Goal: Check status

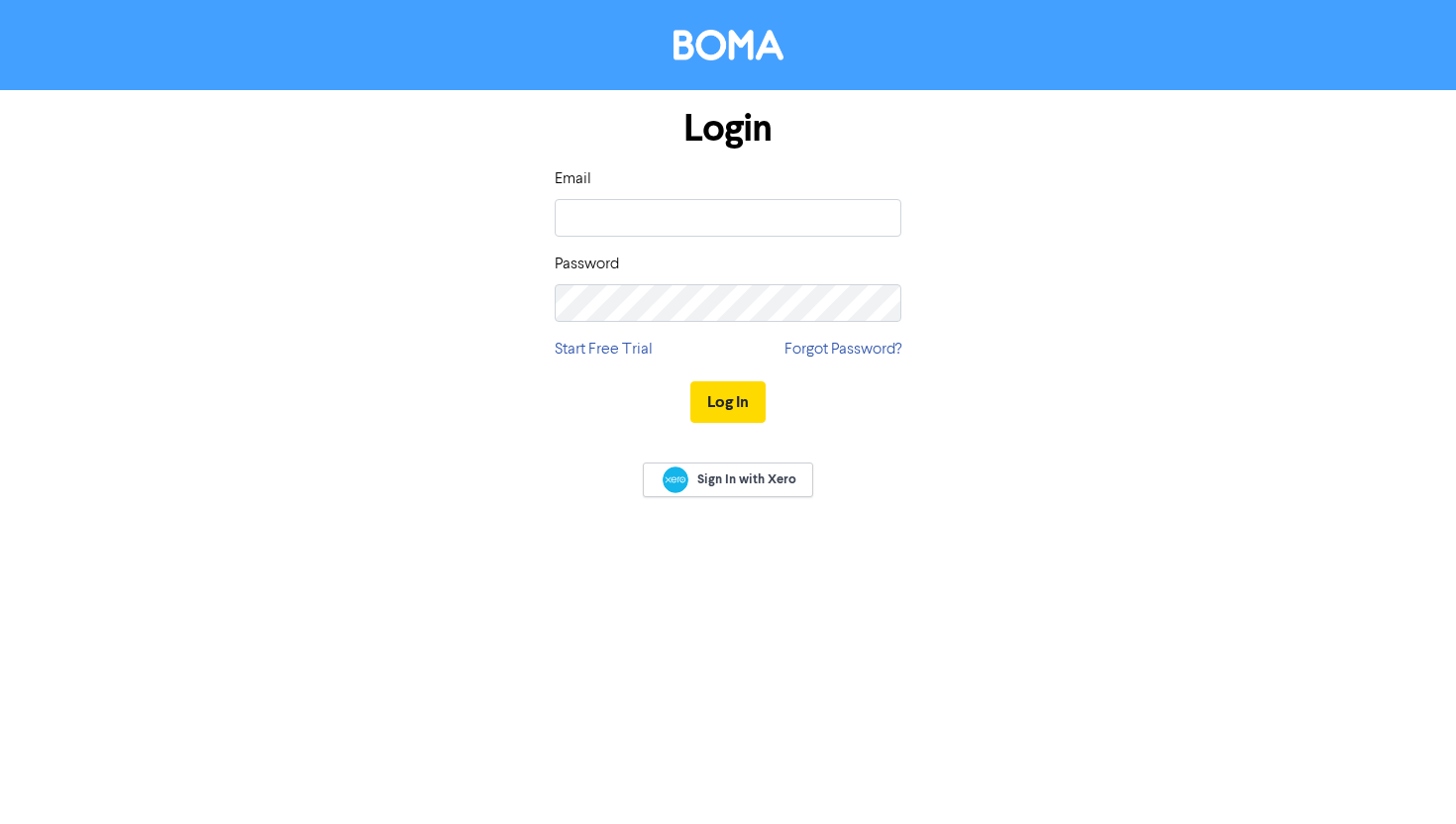
click at [748, 241] on div "Email Password" at bounding box center [728, 244] width 347 height 154
click at [748, 215] on input "email" at bounding box center [728, 218] width 347 height 38
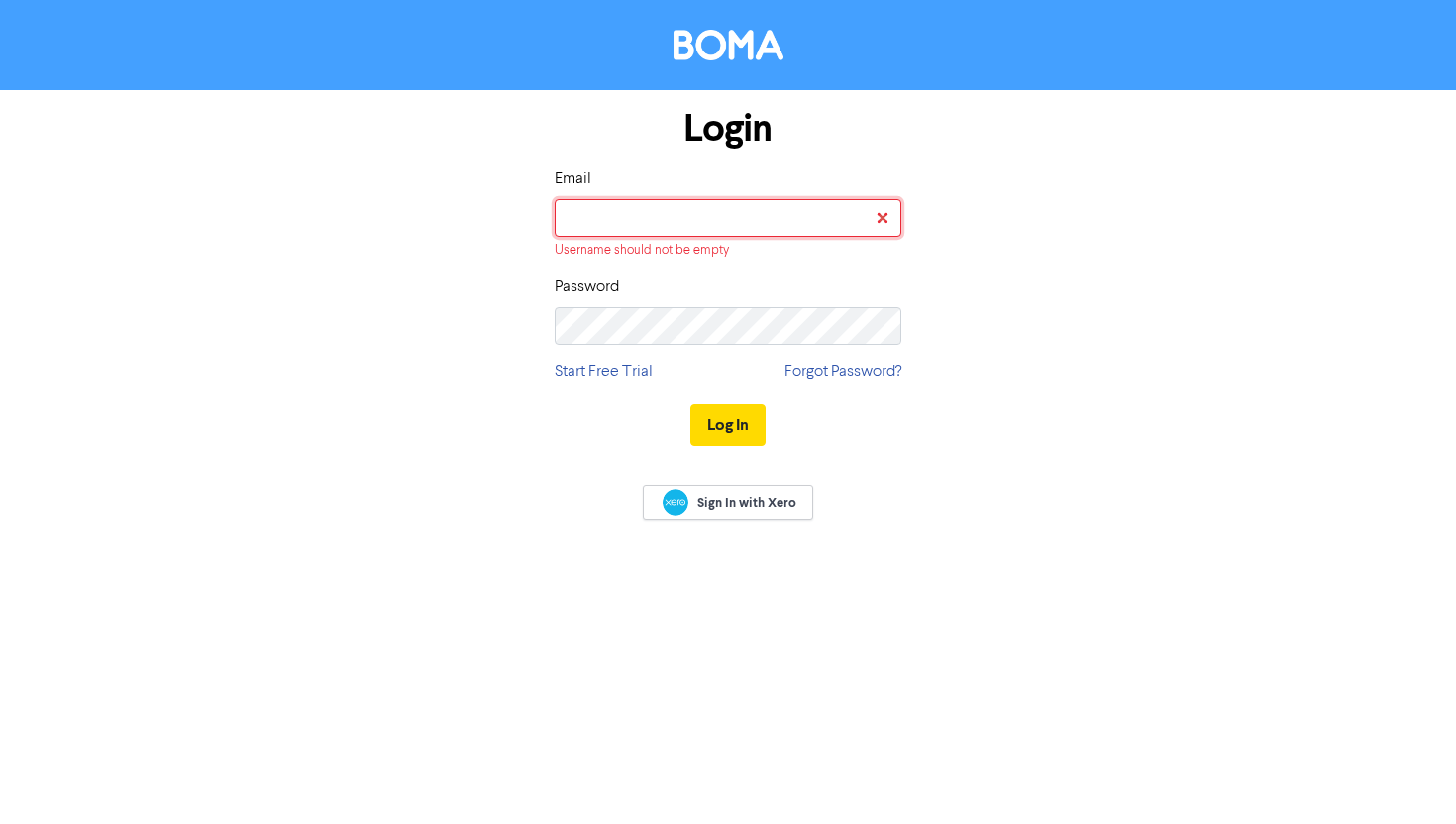
click at [708, 230] on input "email" at bounding box center [728, 218] width 347 height 38
type input "[EMAIL_ADDRESS][DOMAIN_NAME]"
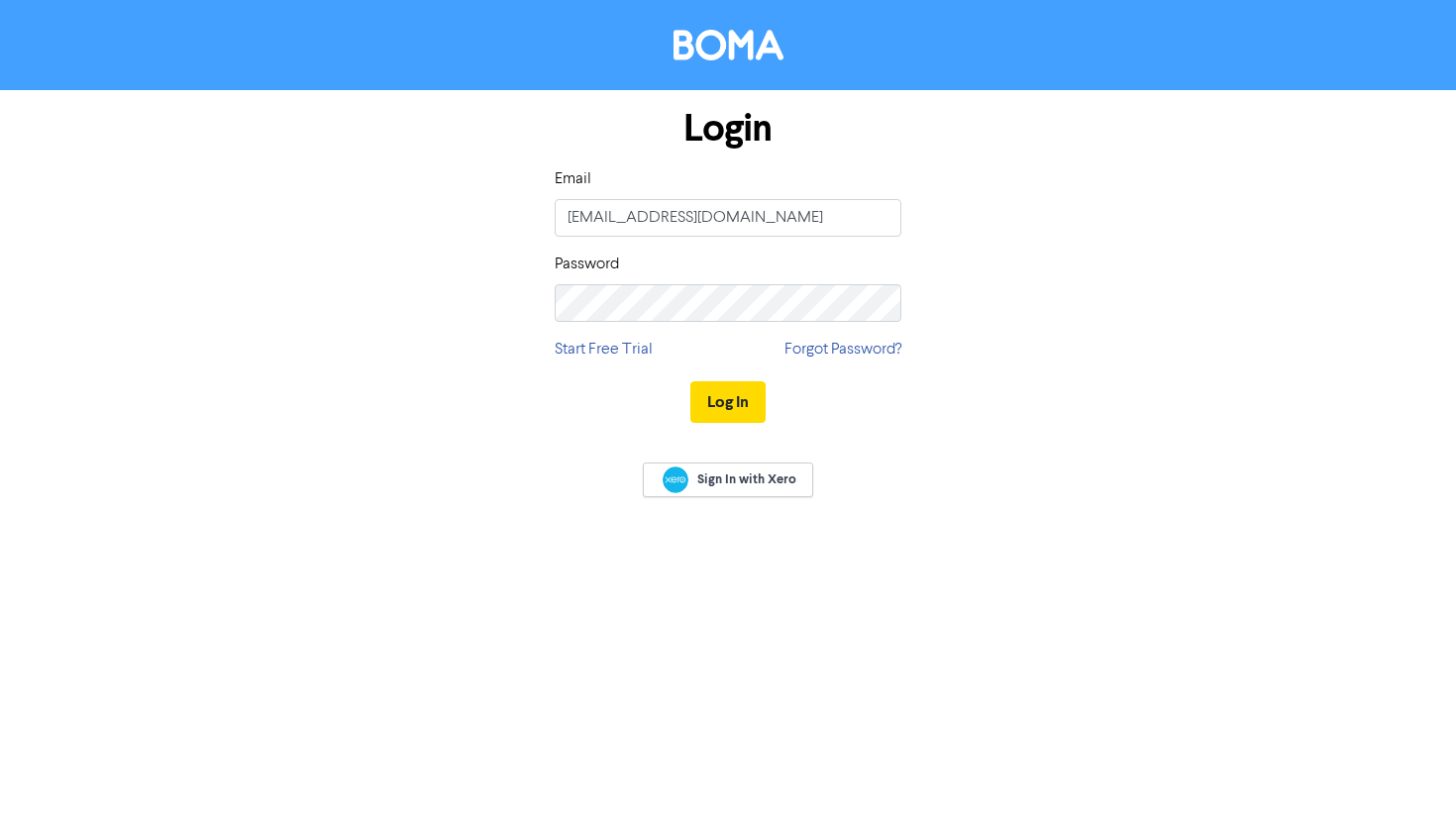
click at [710, 328] on div "Login Email [EMAIL_ADDRESS][DOMAIN_NAME] Password Start Free Trial Forgot Passw…" at bounding box center [728, 266] width 376 height 353
click at [690, 382] on button "Log In" at bounding box center [728, 403] width 76 height 42
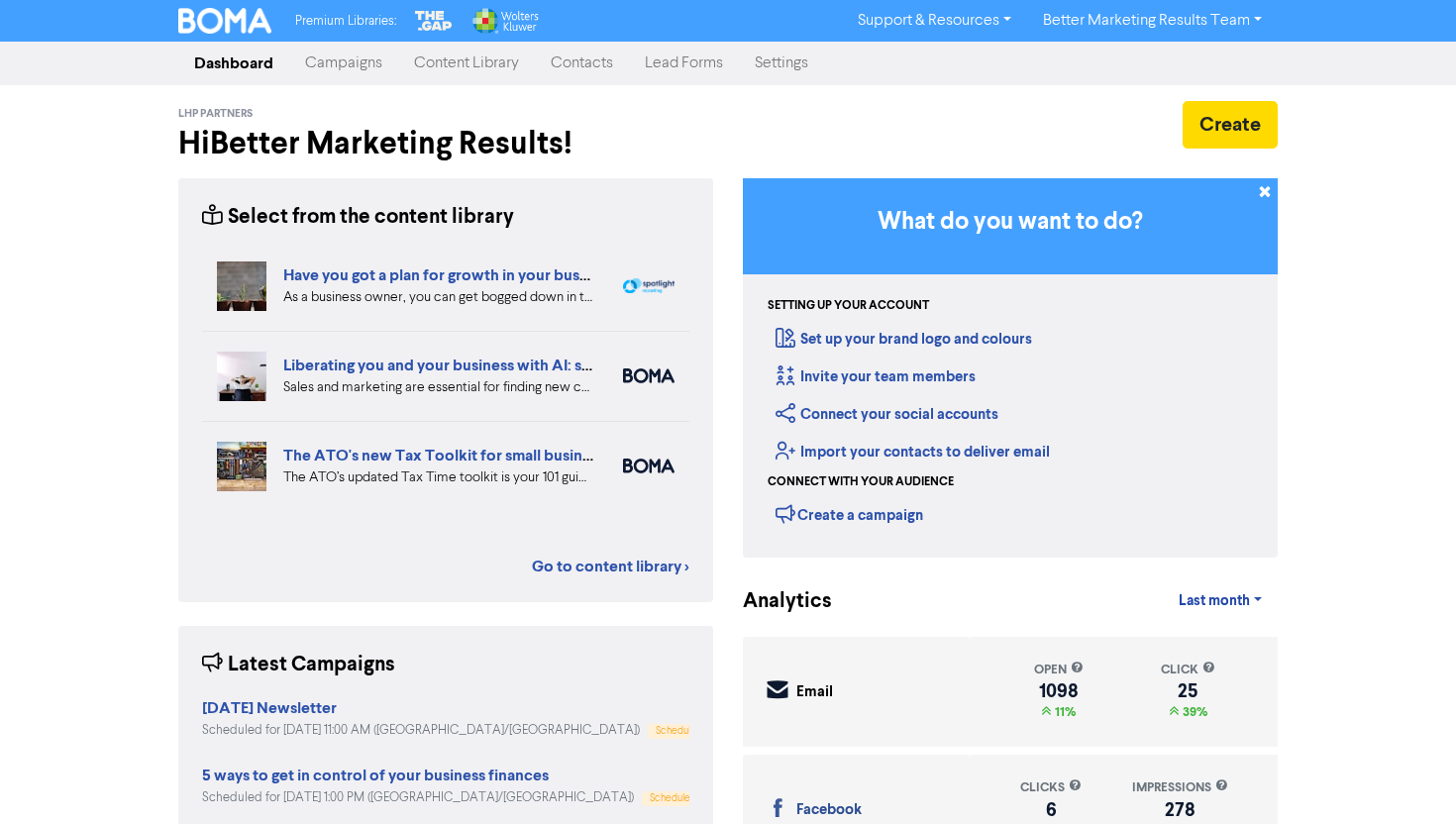
click at [321, 63] on link "Campaigns" at bounding box center [343, 64] width 109 height 40
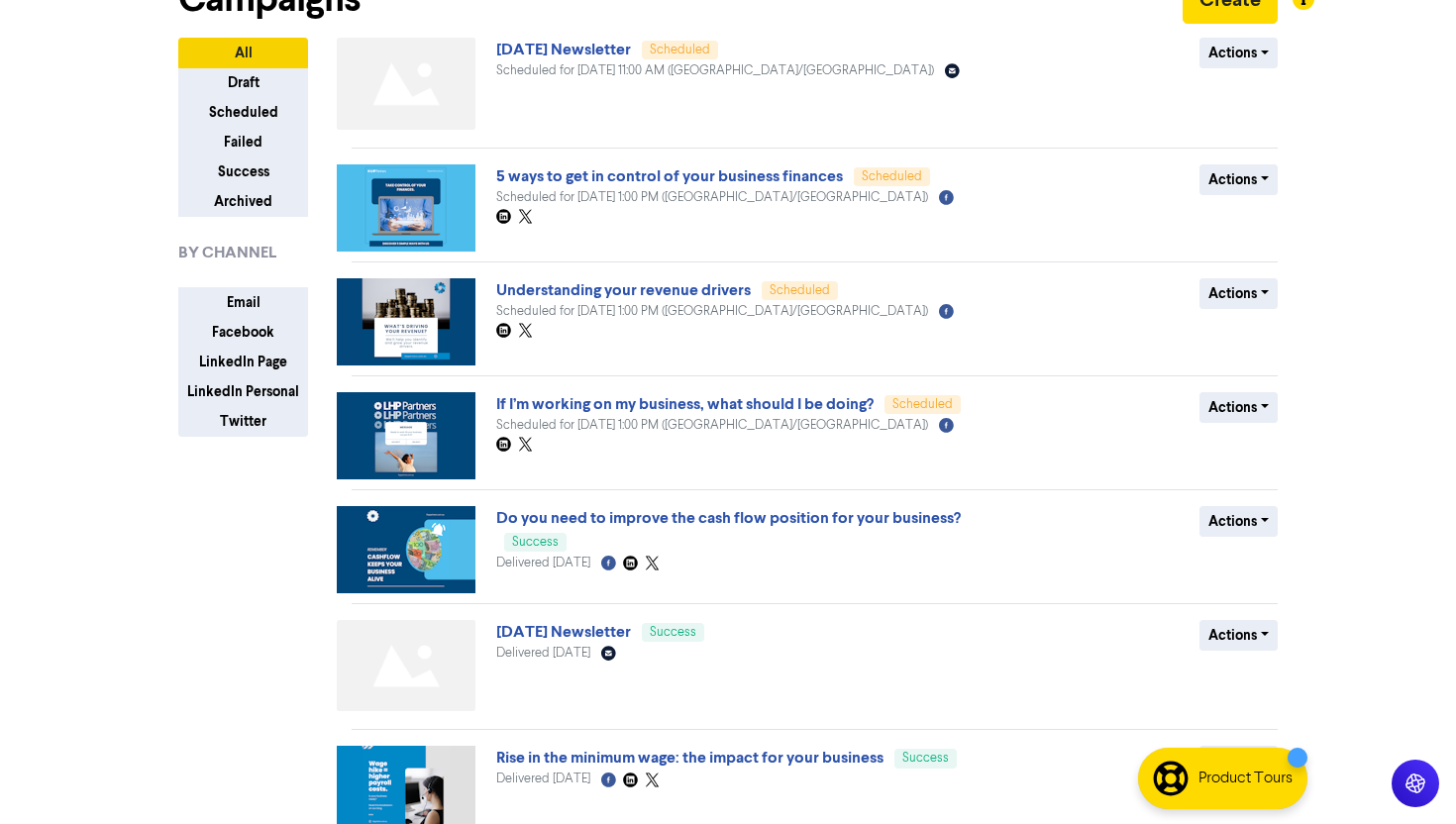
scroll to position [126, 0]
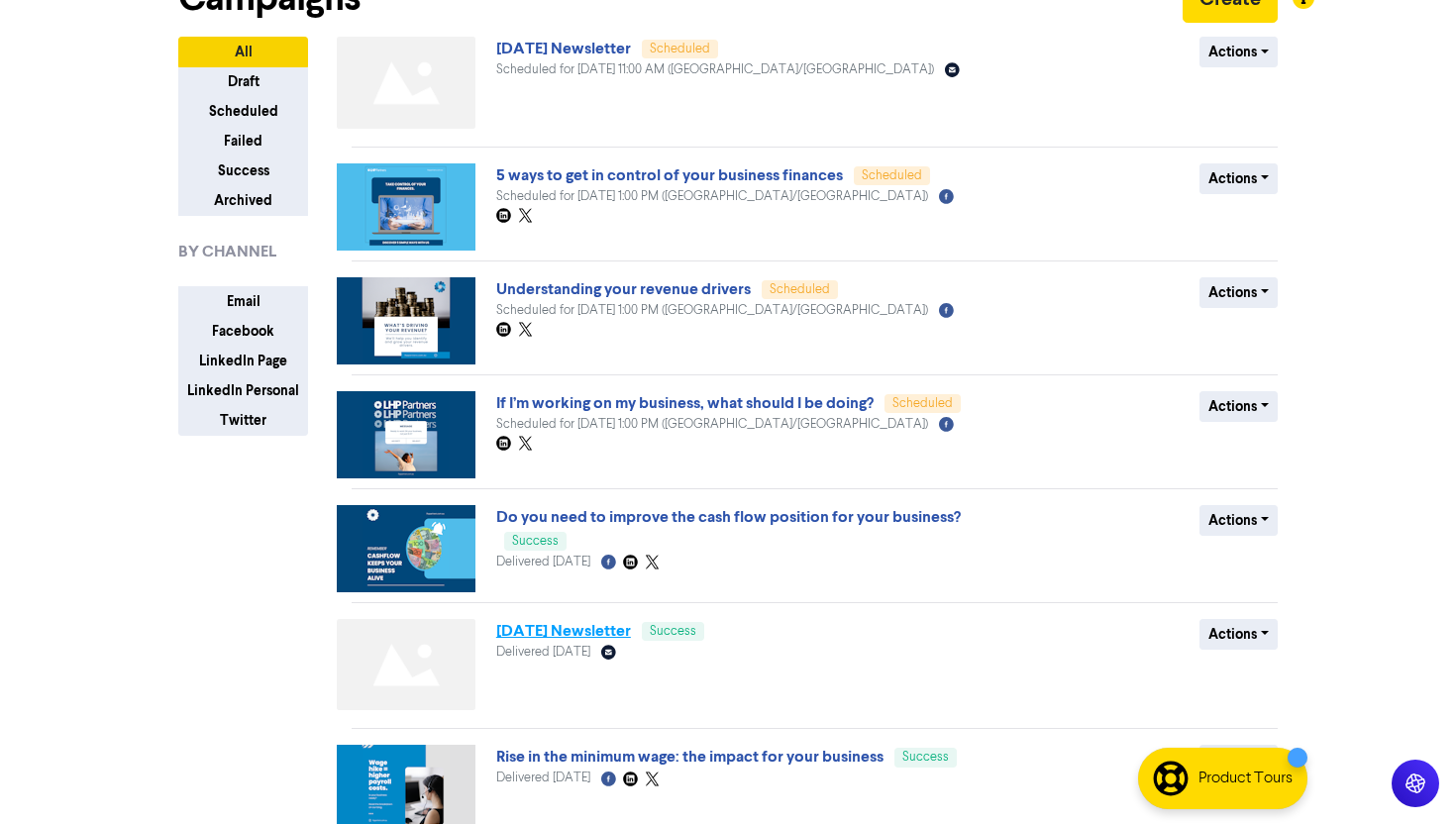
click at [607, 627] on link "[DATE] Newsletter" at bounding box center [563, 632] width 134 height 20
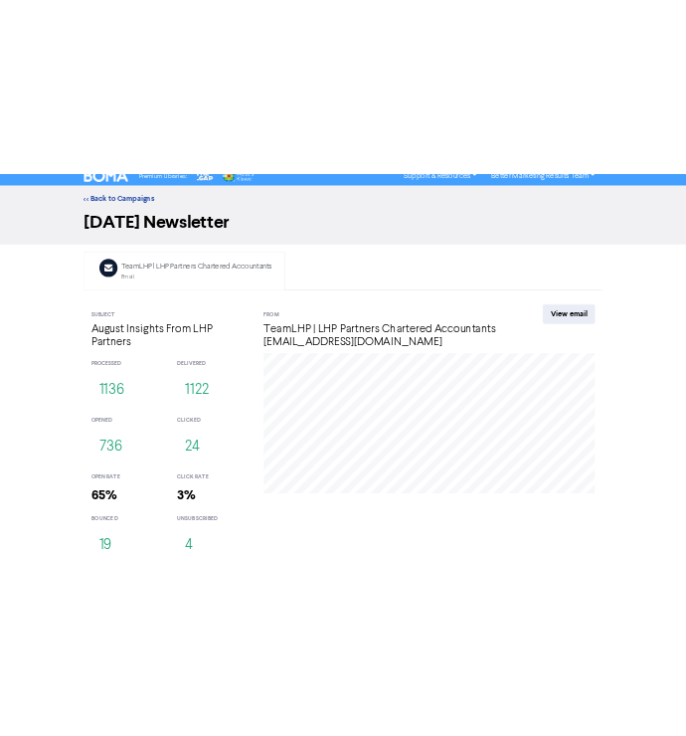
scroll to position [20, 0]
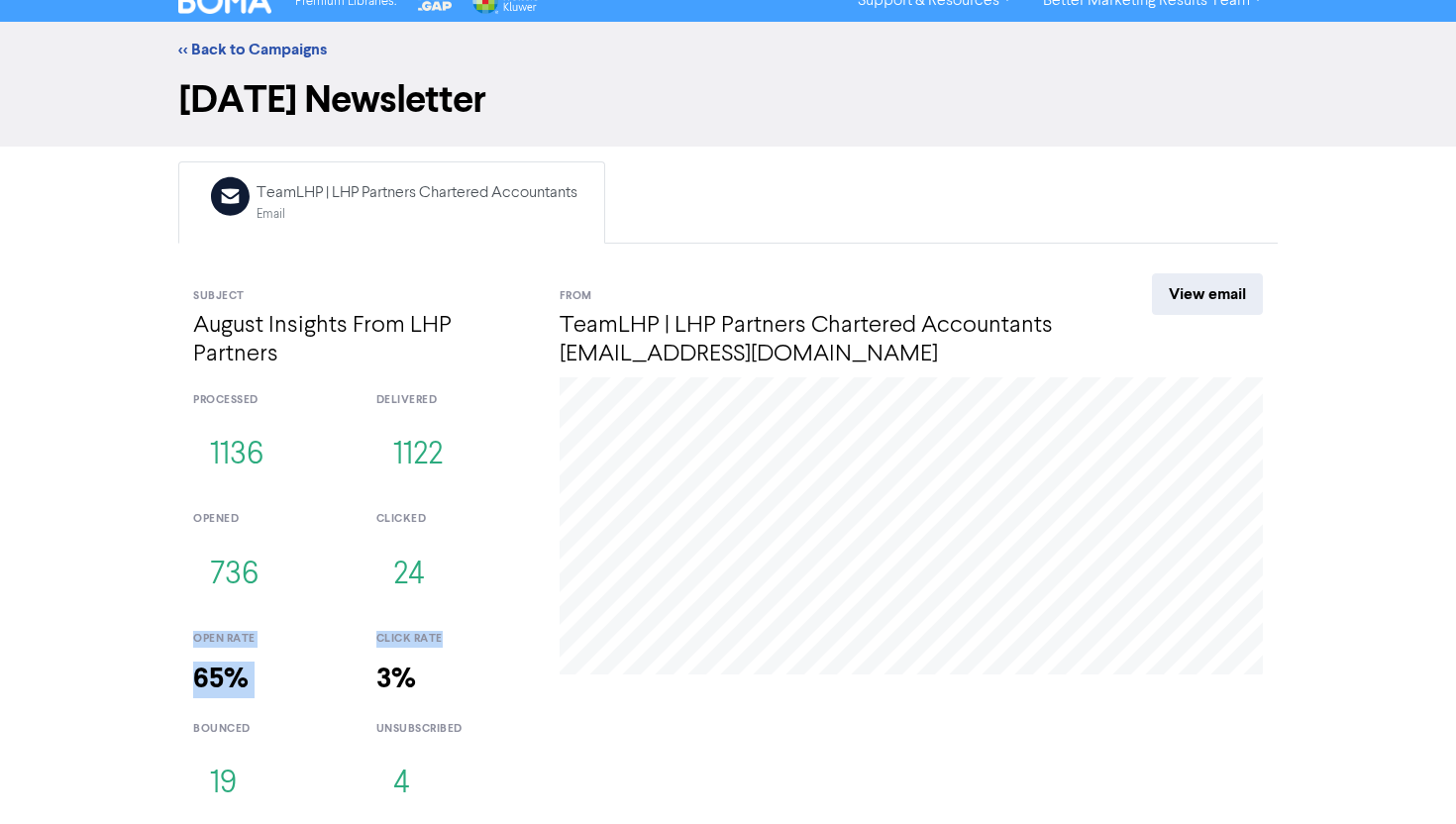
drag, startPoint x: 197, startPoint y: 631, endPoint x: 460, endPoint y: 641, distance: 263.2
click at [460, 641] on div "open rate 65% click rate 3%" at bounding box center [362, 662] width 366 height 90
click at [460, 641] on div "click rate" at bounding box center [453, 639] width 153 height 17
drag, startPoint x: 460, startPoint y: 639, endPoint x: 124, endPoint y: 638, distance: 336.0
click at [124, 638] on div "<< Back to Campaigns [DATE] Newsletter Email Created with Sketch. TeamLHP | LHP…" at bounding box center [728, 423] width 1456 height 804
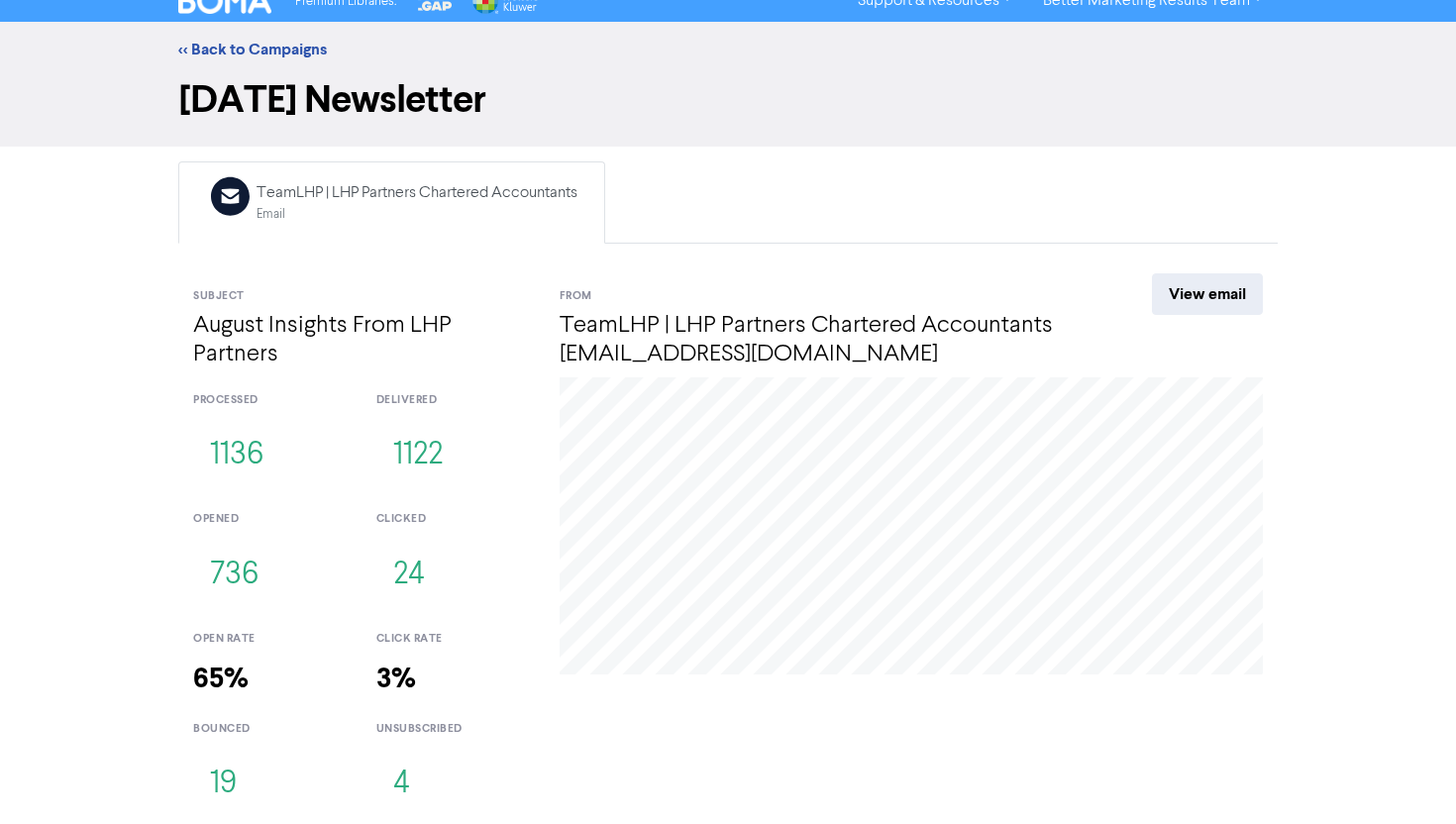
click at [761, 779] on div "[DATE] Click: 0 Open: 14" at bounding box center [911, 602] width 733 height 449
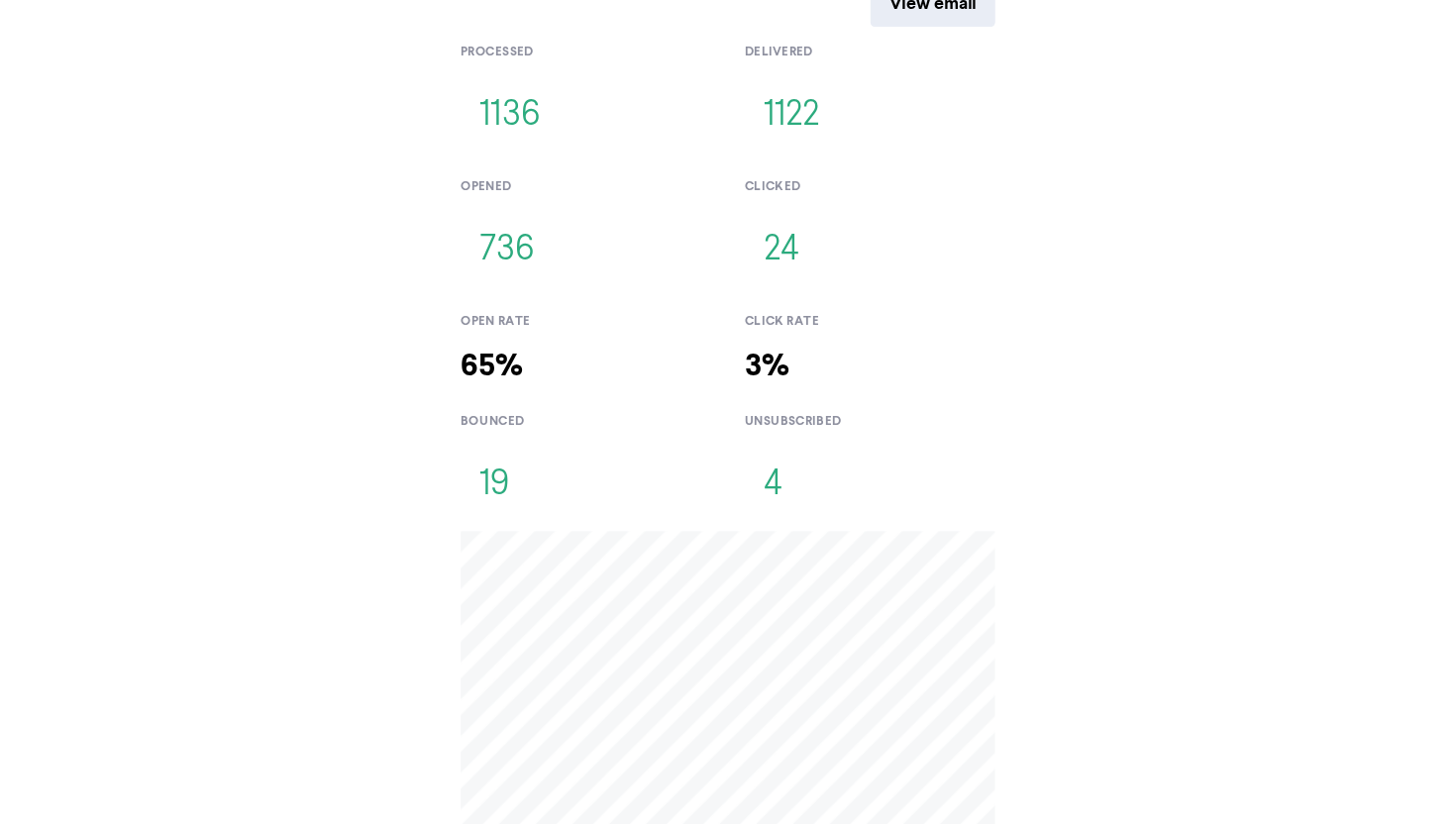
scroll to position [0, 0]
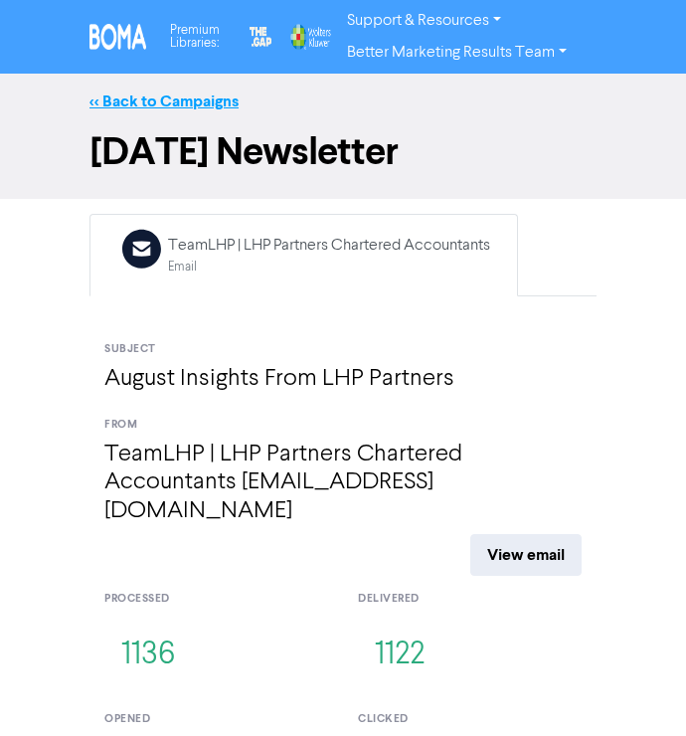
click at [193, 102] on link "<< Back to Campaigns" at bounding box center [164, 101] width 149 height 20
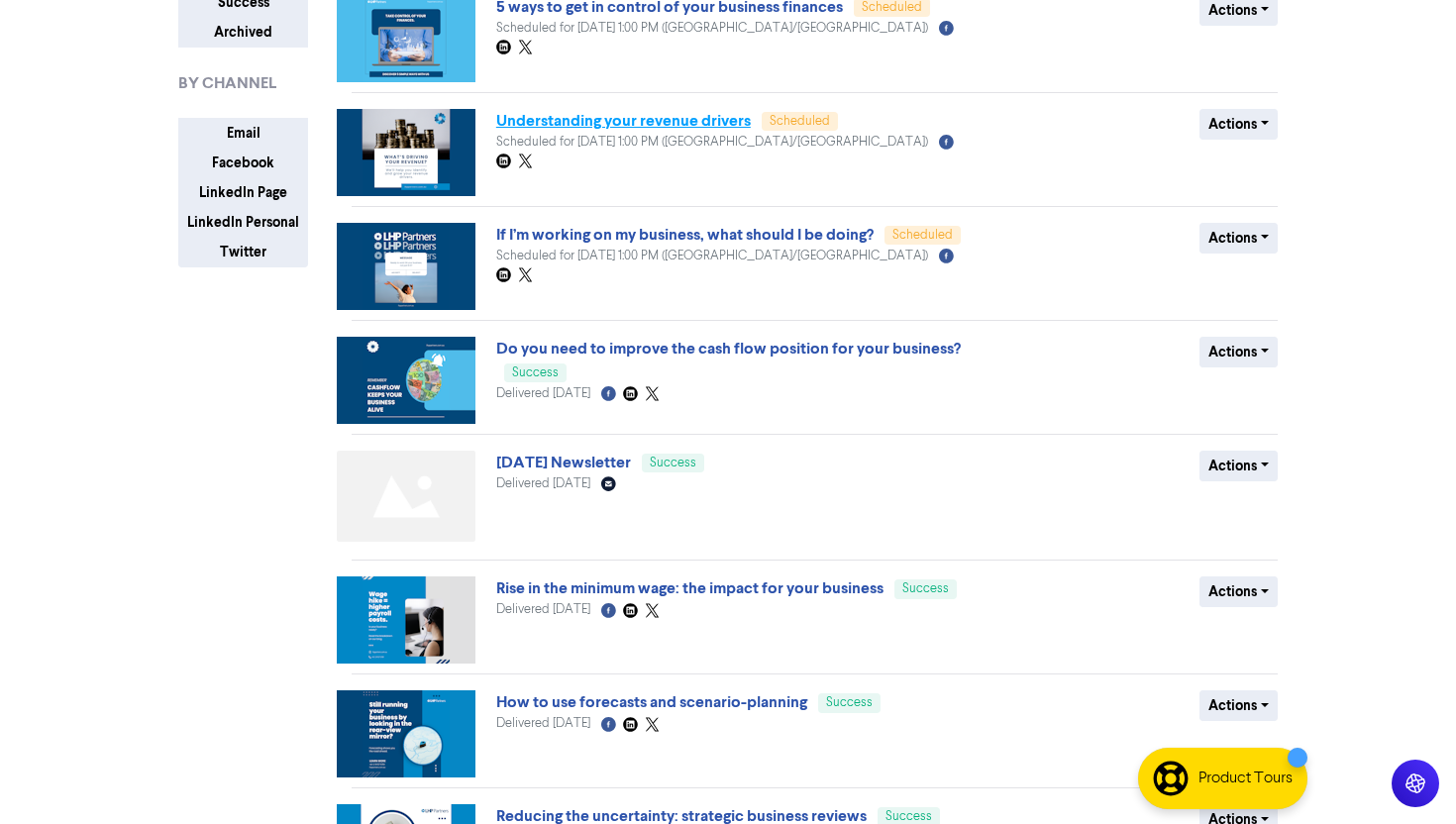
scroll to position [295, 0]
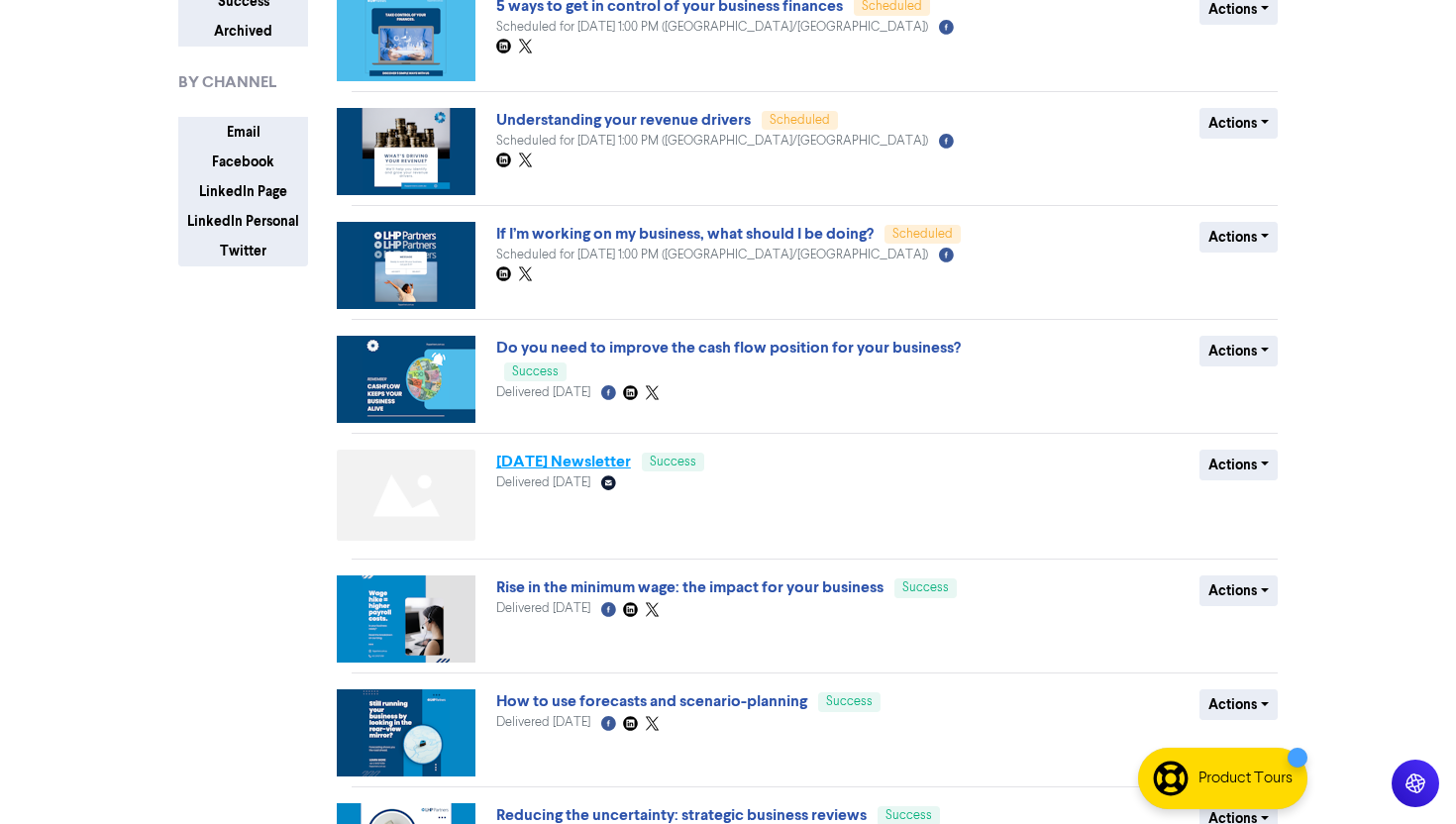
click at [630, 459] on link "[DATE] Newsletter" at bounding box center [563, 461] width 134 height 20
